Goal: Transaction & Acquisition: Purchase product/service

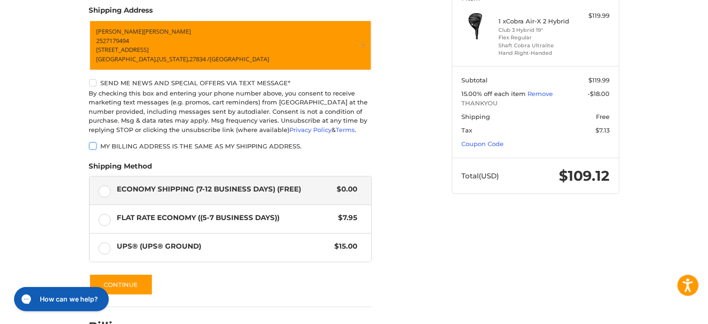
scroll to position [189, 0]
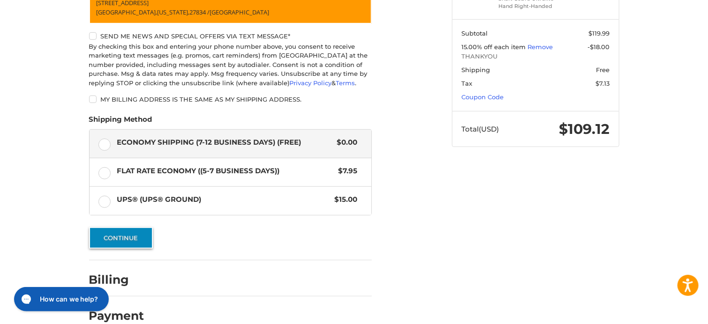
click at [131, 239] on button "Continue" at bounding box center [121, 238] width 64 height 22
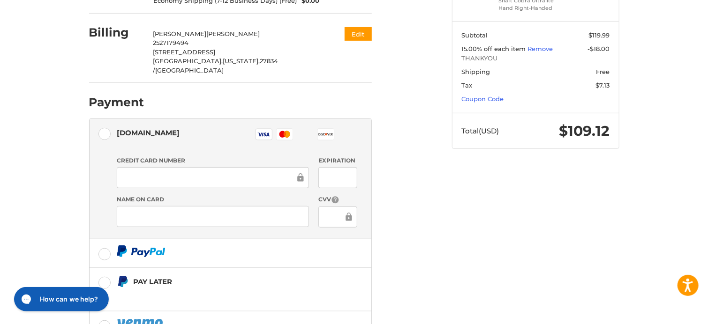
scroll to position [234, 0]
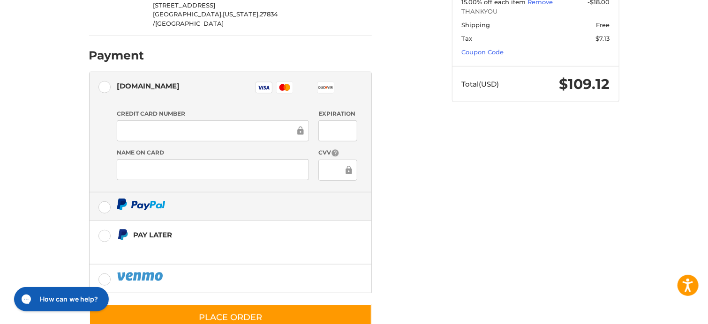
click at [105, 193] on label at bounding box center [231, 207] width 282 height 28
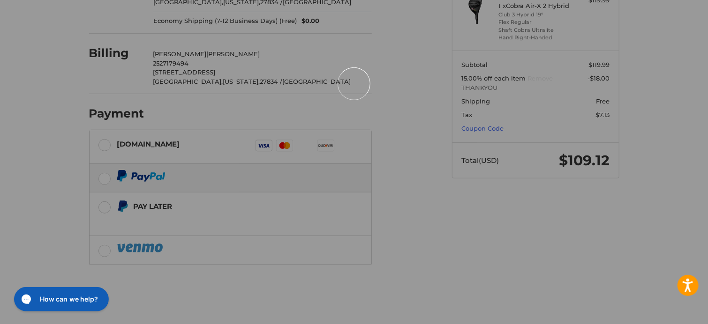
scroll to position [12, 0]
